Goal: Transaction & Acquisition: Purchase product/service

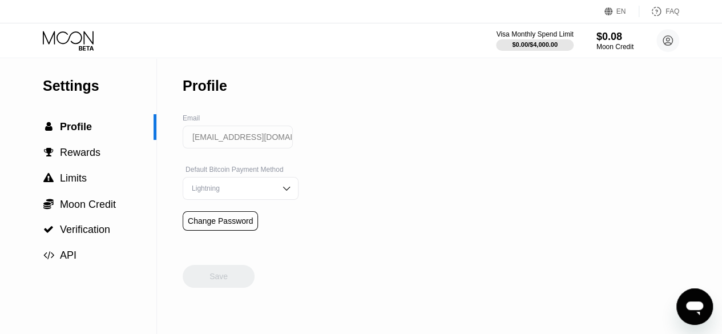
click at [78, 37] on icon at bounding box center [69, 41] width 53 height 20
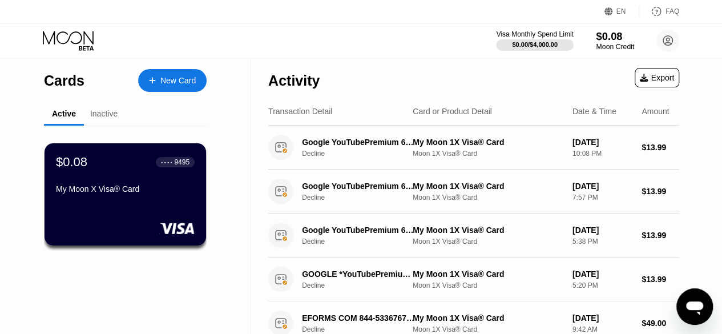
click at [620, 44] on div "Moon Credit" at bounding box center [615, 47] width 38 height 8
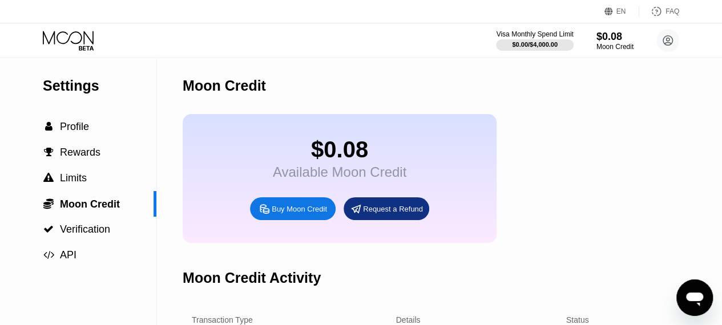
click at [321, 214] on div "Buy Moon Credit" at bounding box center [299, 209] width 55 height 10
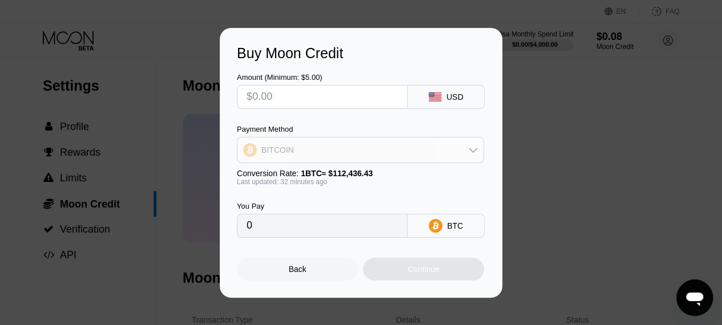
click at [357, 159] on div "BITCOIN" at bounding box center [361, 150] width 246 height 23
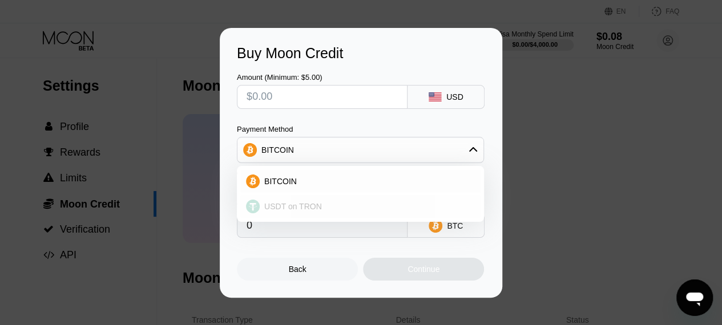
click at [319, 214] on div "USDT on TRON" at bounding box center [360, 206] width 240 height 23
type input "0.00"
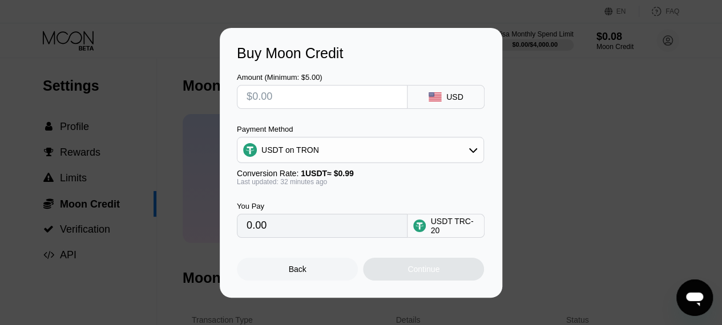
click at [347, 103] on input "text" at bounding box center [322, 97] width 151 height 23
type input "$6"
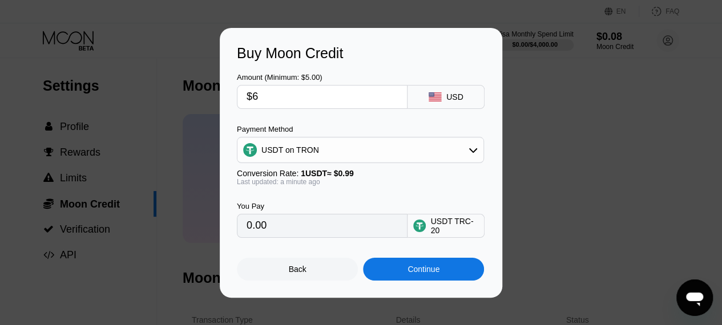
type input "6.06"
type input "$6"
